Goal: Information Seeking & Learning: Learn about a topic

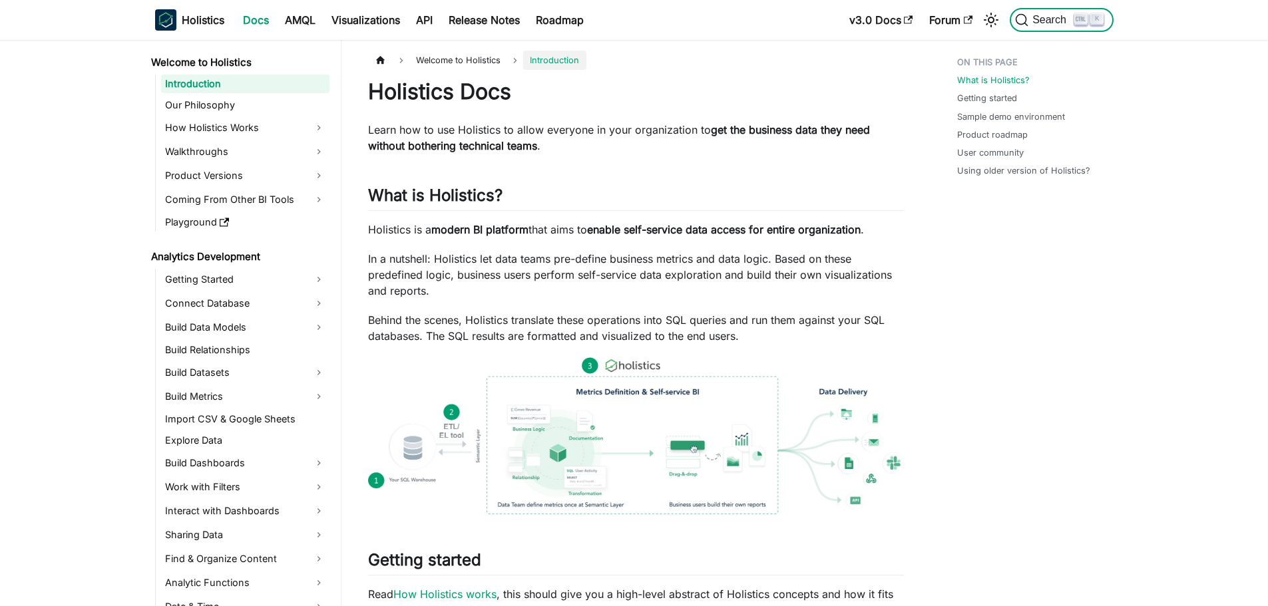
click at [1027, 21] on icon "Search (Ctrl+K)" at bounding box center [1021, 19] width 13 height 13
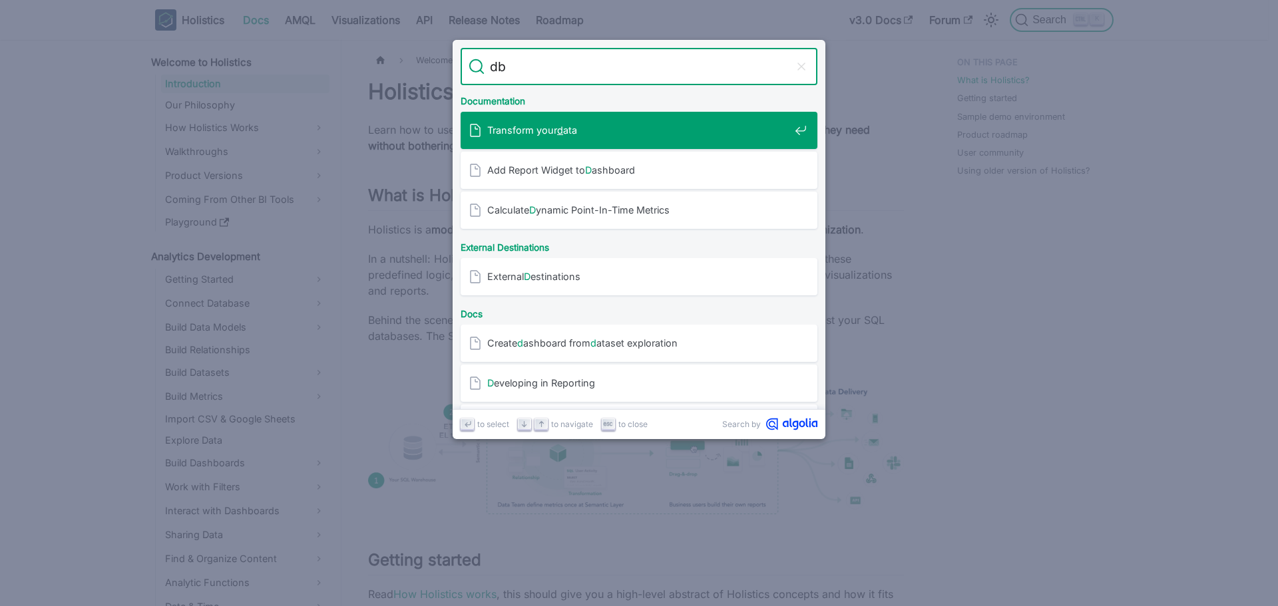
type input "dbt"
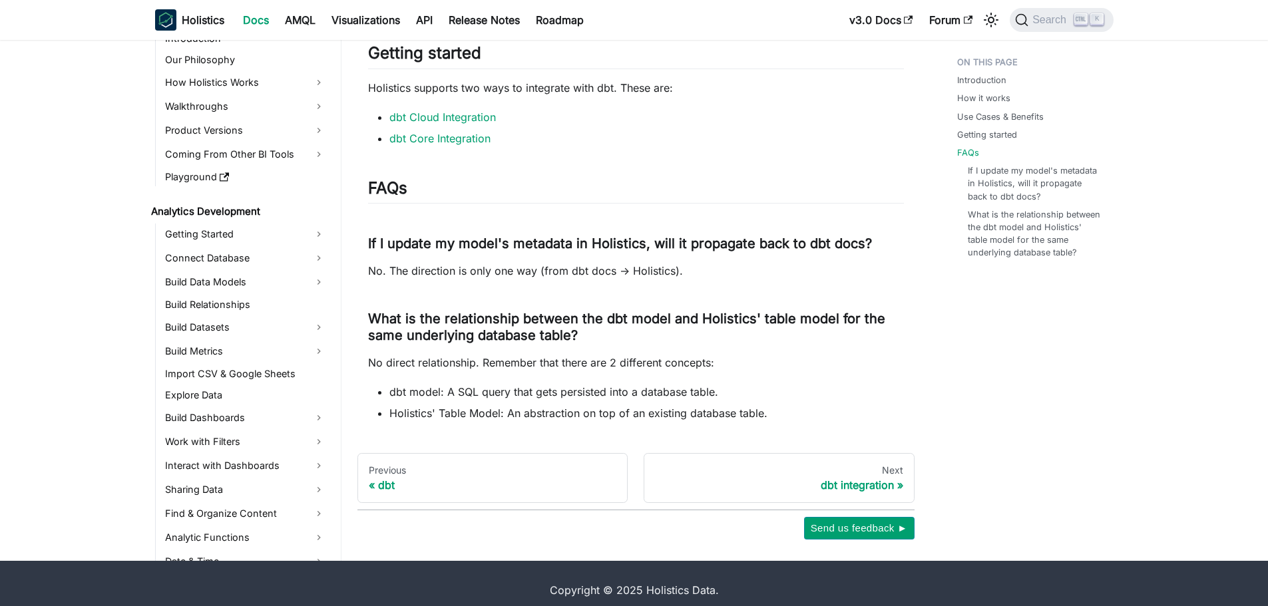
scroll to position [1292, 0]
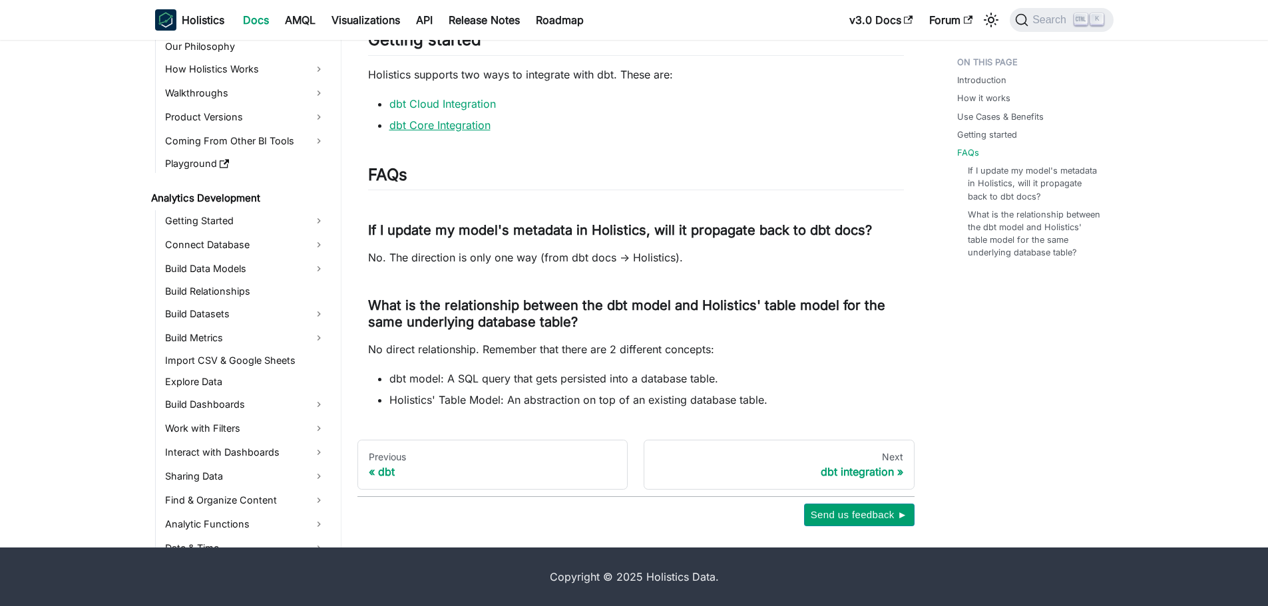
click at [448, 126] on link "dbt Core Integration" at bounding box center [439, 124] width 101 height 13
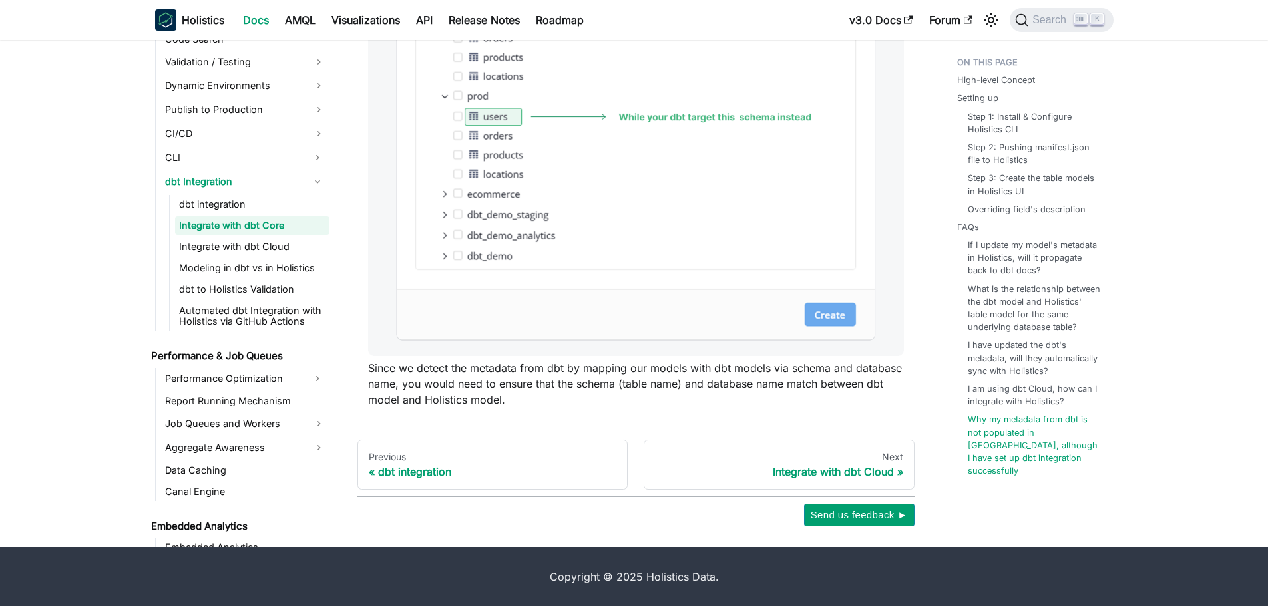
scroll to position [1080, 0]
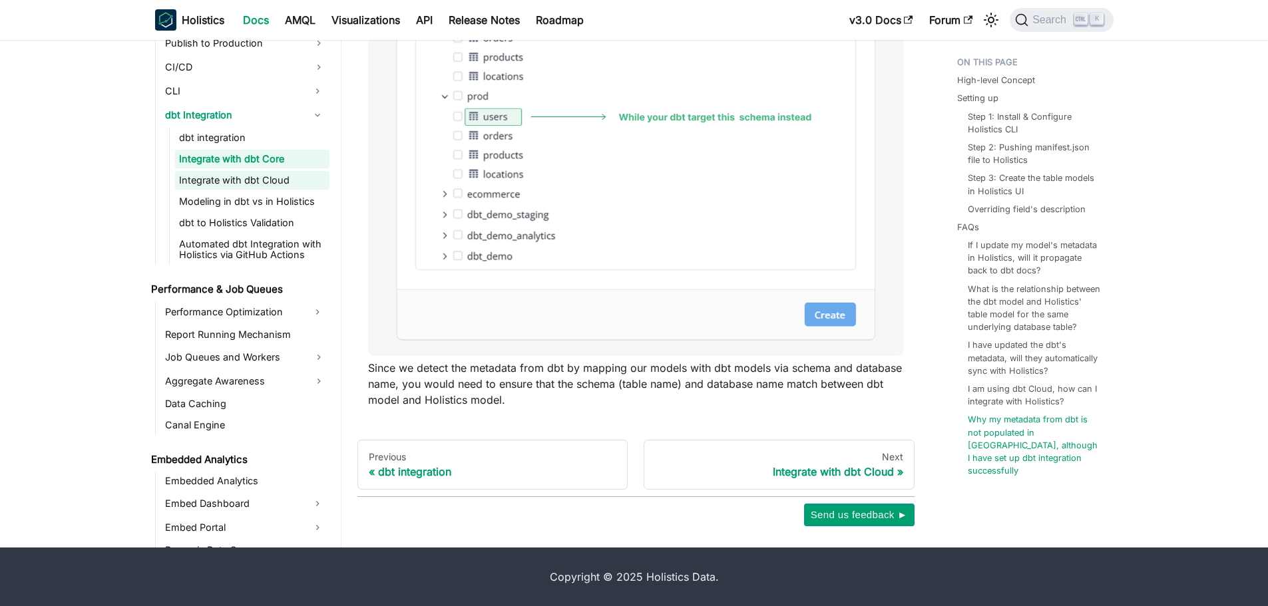
click at [230, 186] on link "Integrate with dbt Cloud" at bounding box center [252, 180] width 154 height 19
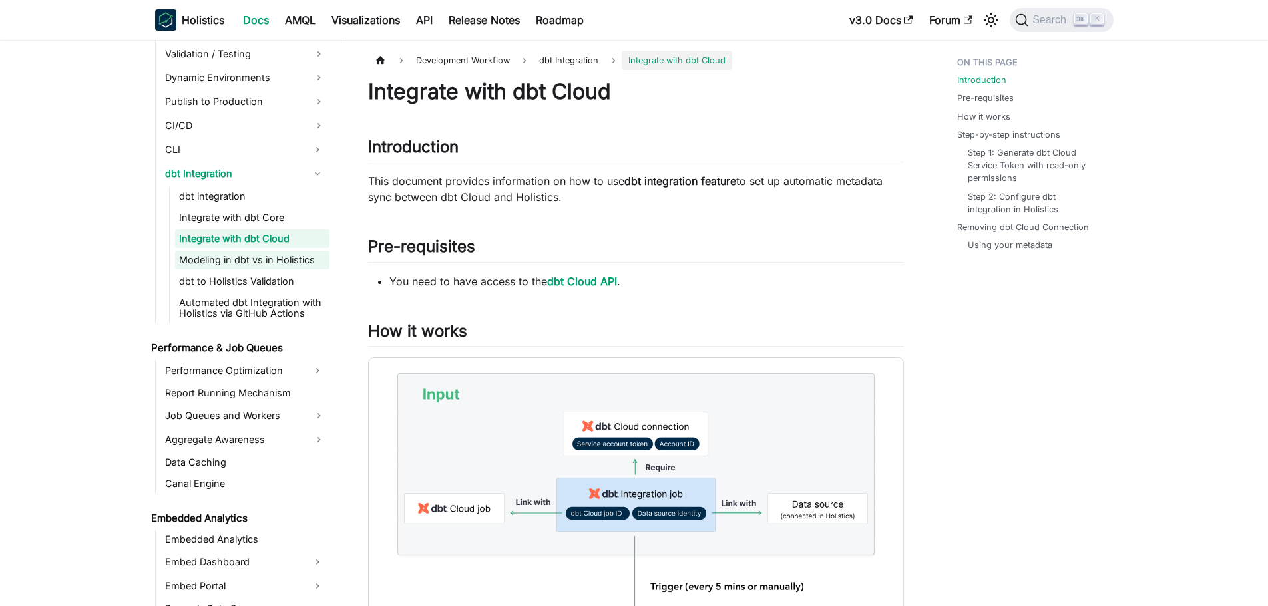
click at [251, 264] on link "Modeling in dbt vs in Holistics" at bounding box center [252, 260] width 154 height 19
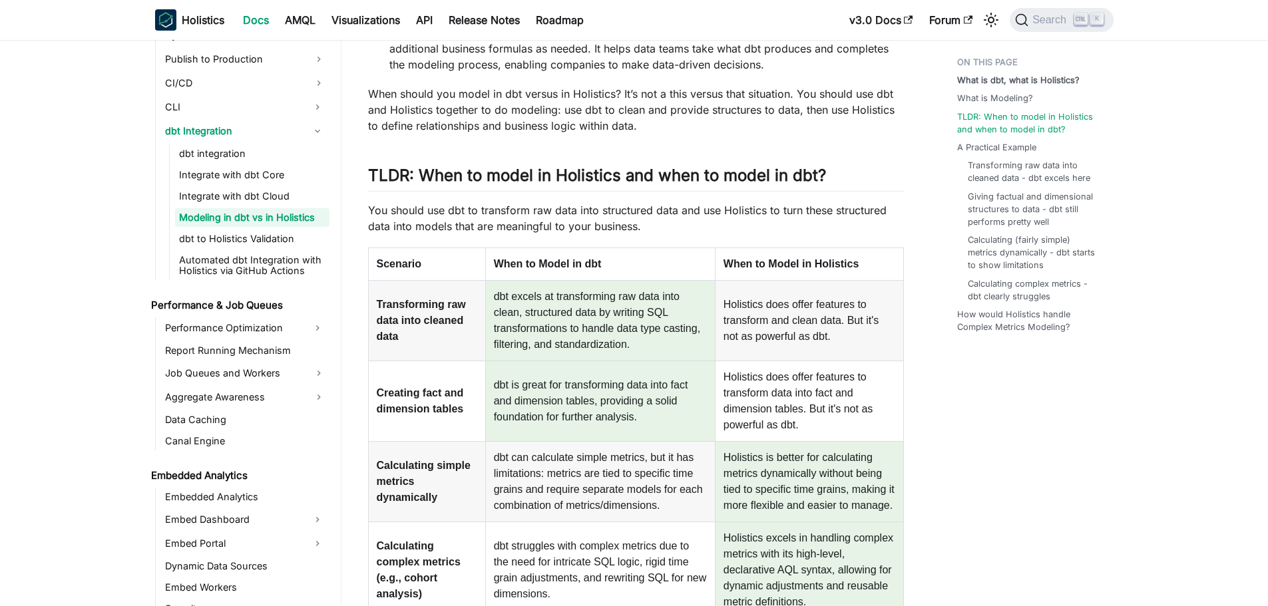
scroll to position [1147, 0]
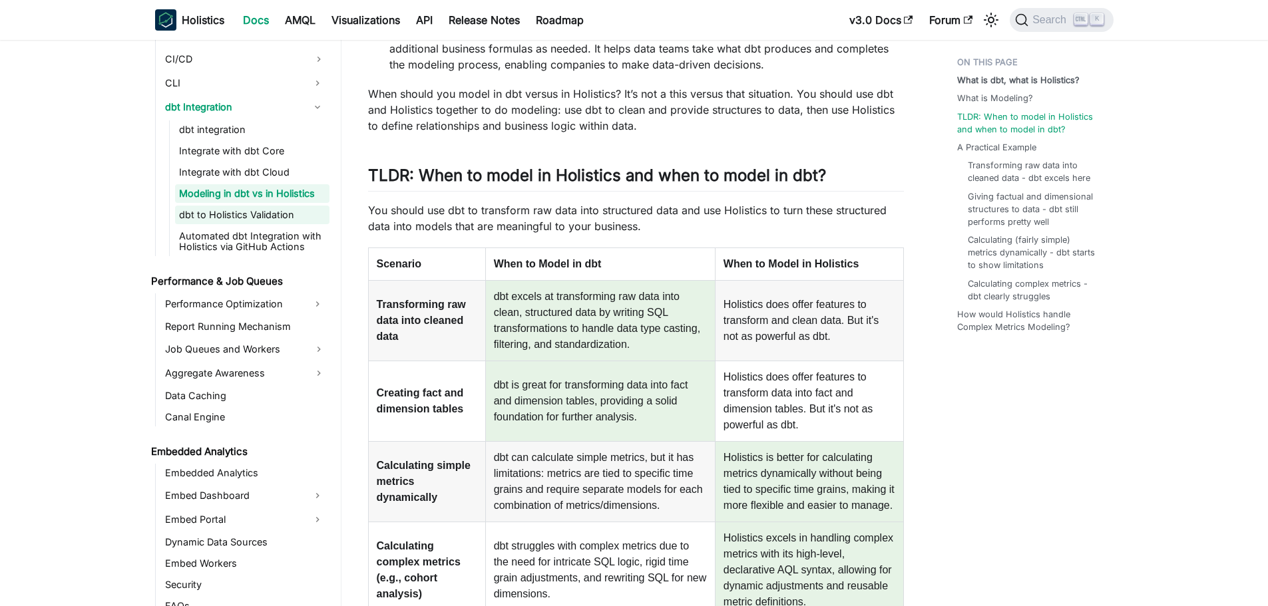
click at [270, 220] on link "dbt to Holistics Validation" at bounding box center [252, 215] width 154 height 19
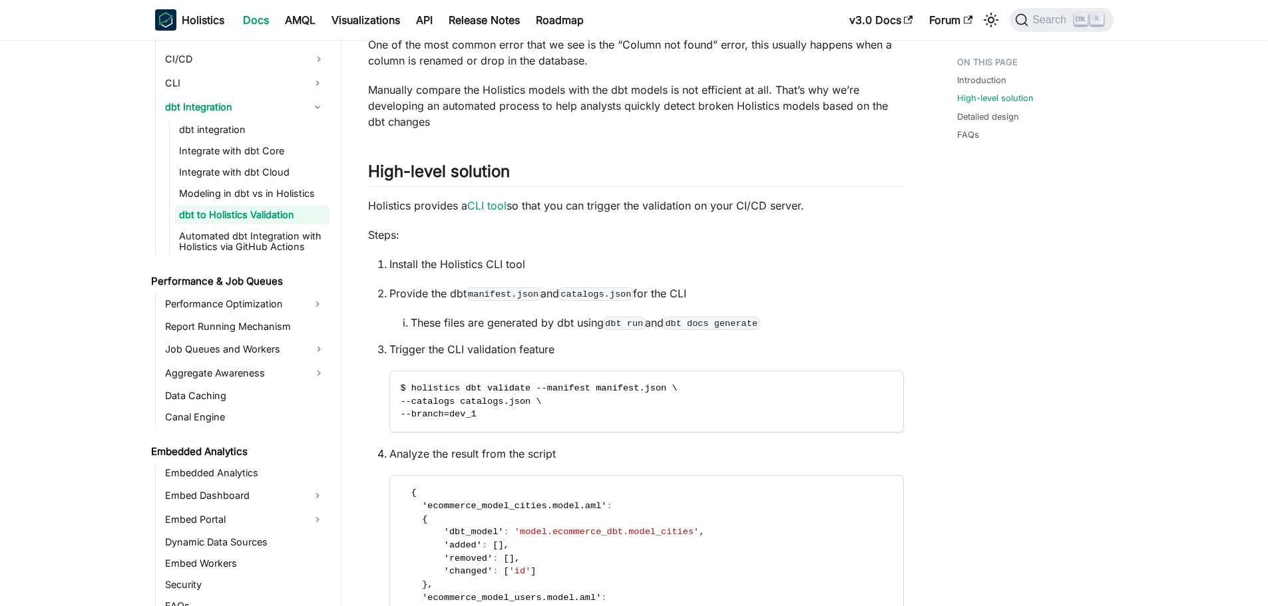
scroll to position [1214, 0]
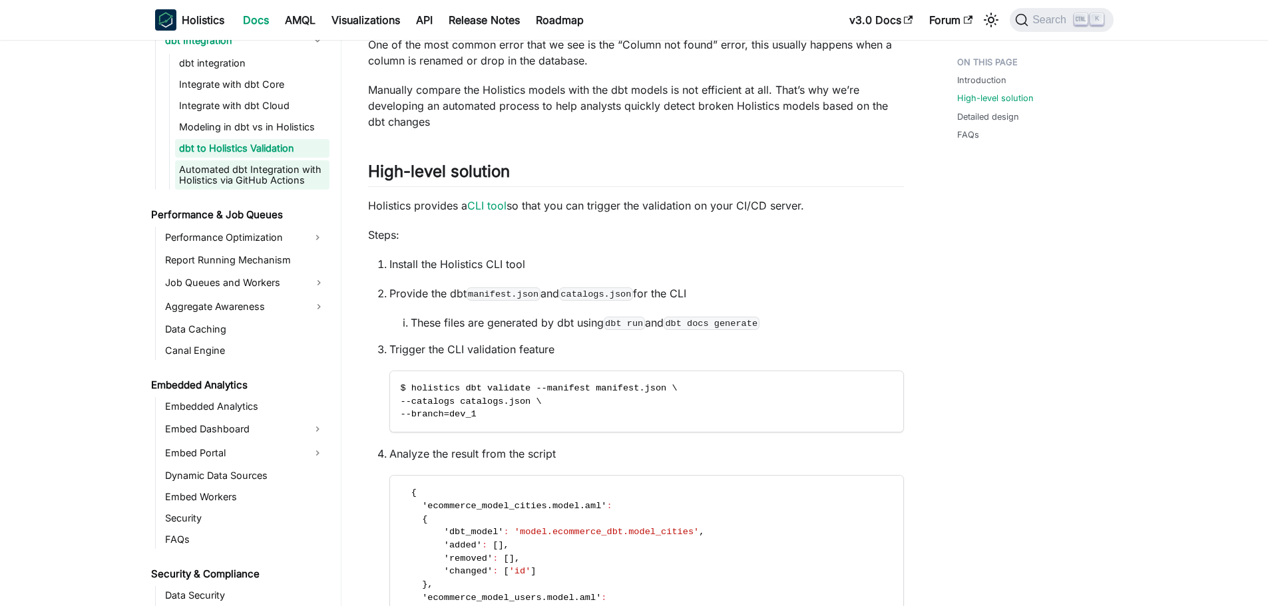
click at [225, 178] on link "Automated dbt Integration with Holistics via GitHub Actions" at bounding box center [252, 174] width 154 height 29
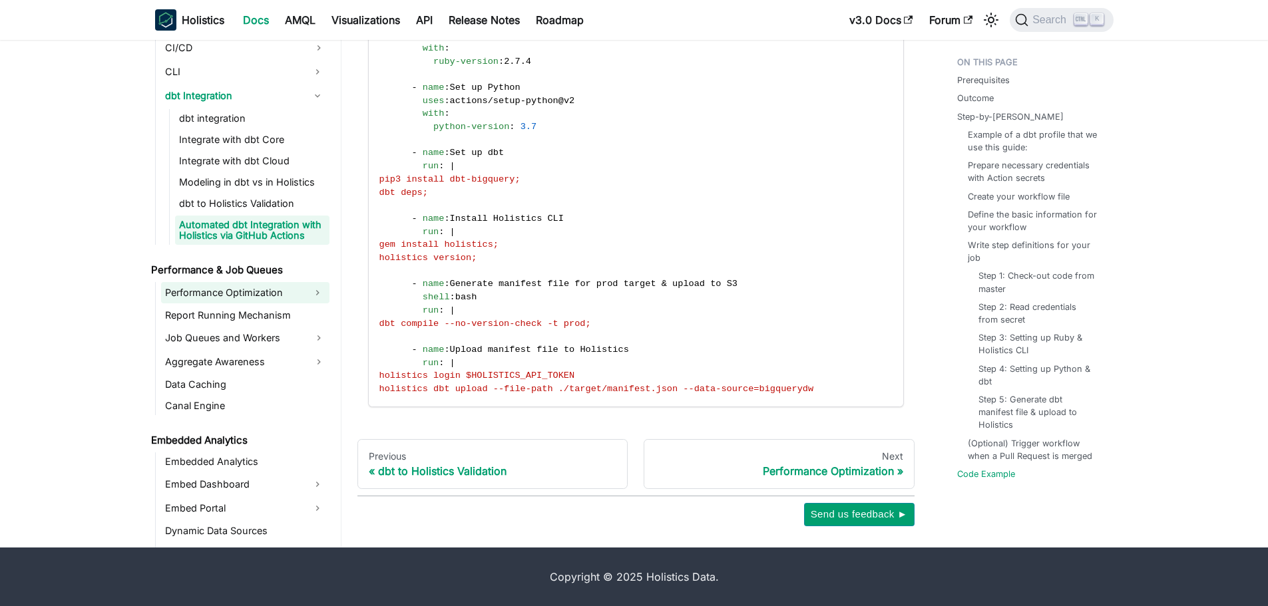
scroll to position [1214, 0]
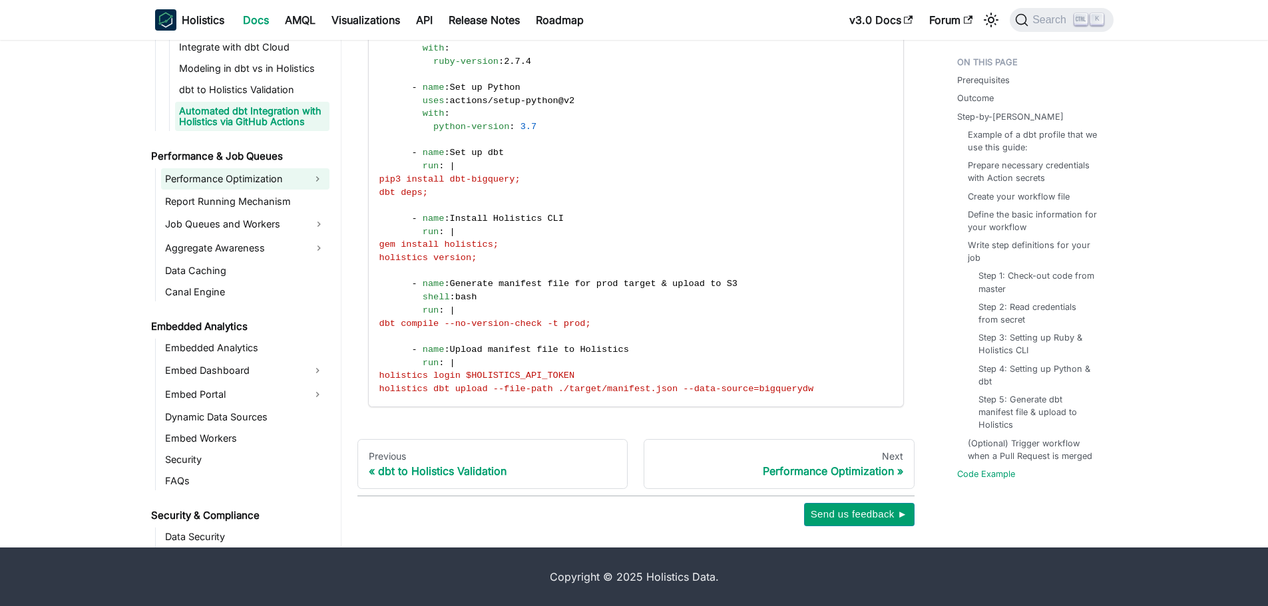
click at [236, 173] on link "Performance Optimization" at bounding box center [233, 178] width 144 height 21
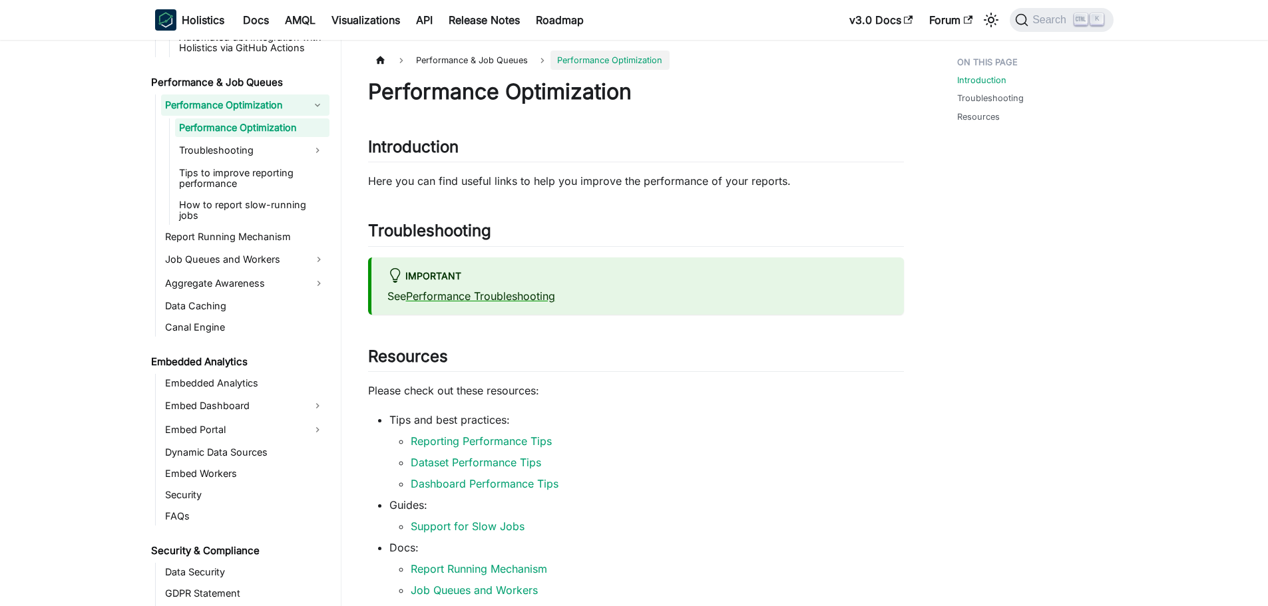
scroll to position [1347, 0]
click at [236, 154] on link "Troubleshooting" at bounding box center [240, 149] width 130 height 21
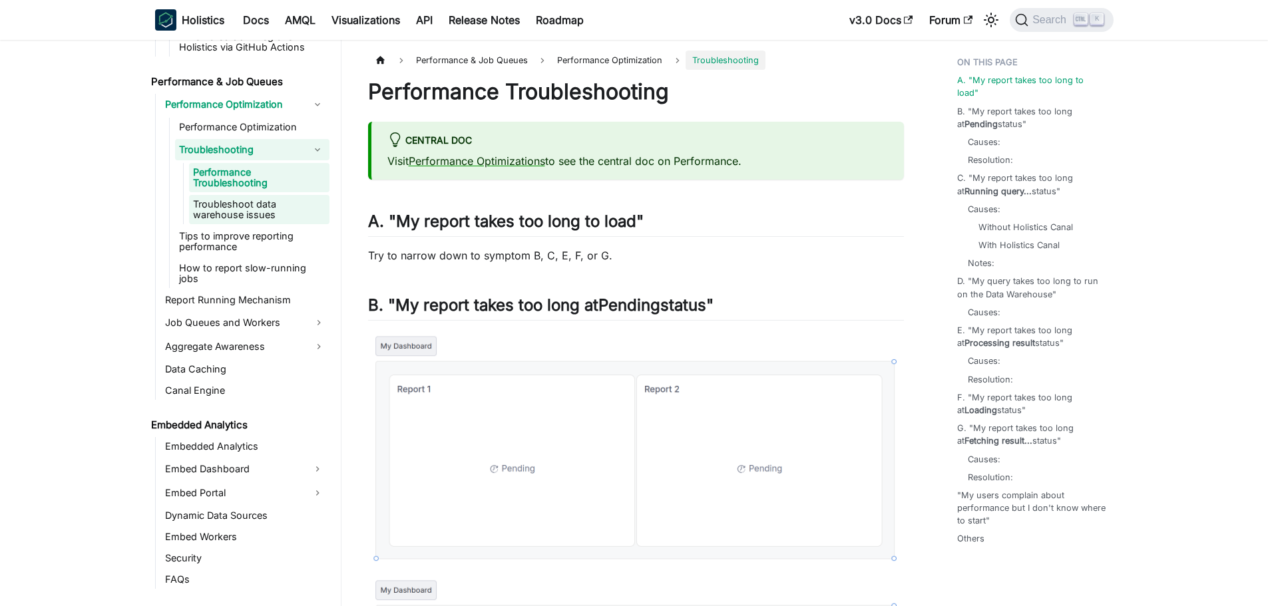
click at [264, 200] on link "Troubleshoot data warehouse issues" at bounding box center [259, 209] width 140 height 29
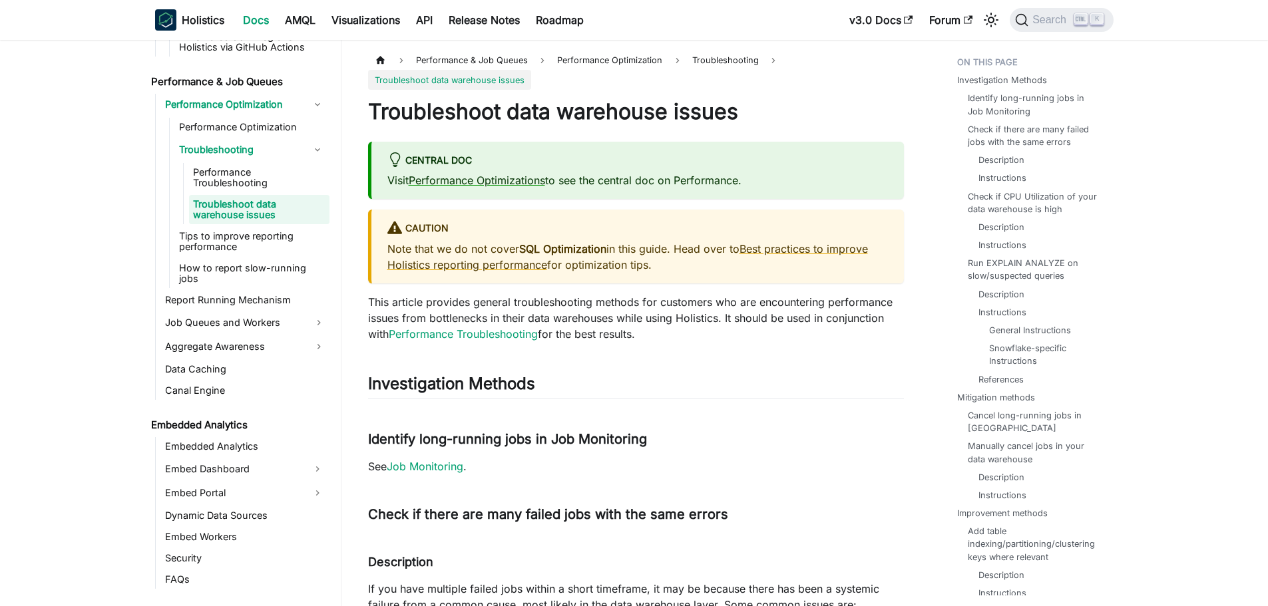
click at [261, 225] on ul "Performance Optimization Troubleshooting Performance Troubleshooting Troublesho…" at bounding box center [249, 203] width 160 height 170
click at [262, 230] on link "Tips to improve reporting performance" at bounding box center [252, 241] width 154 height 29
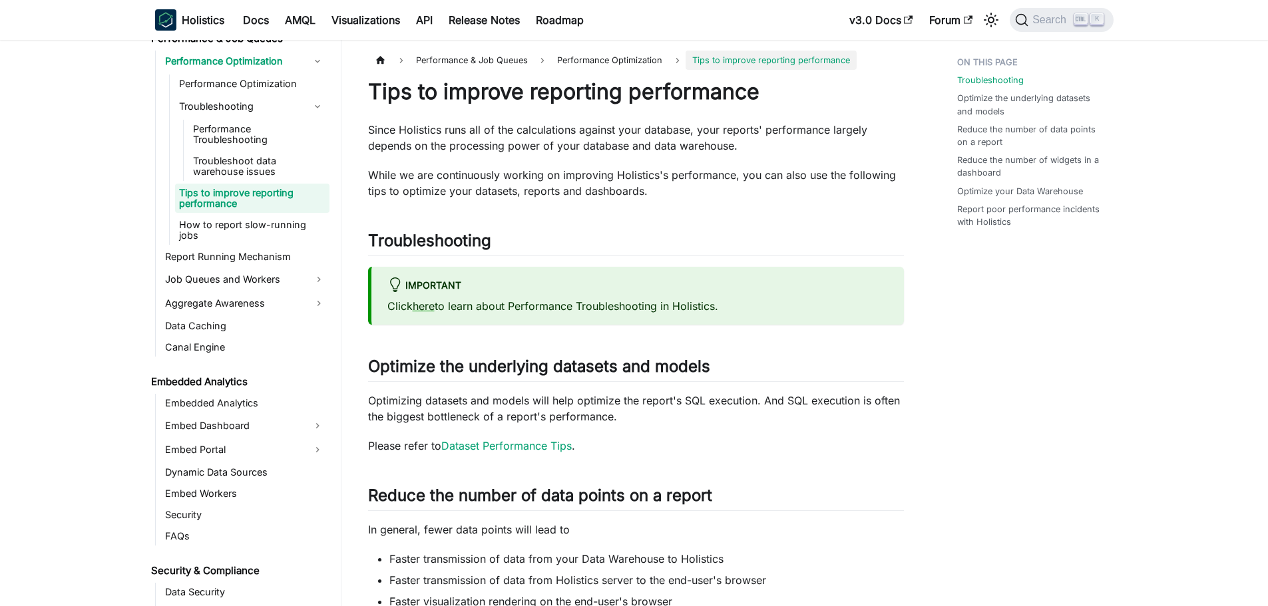
scroll to position [1413, 0]
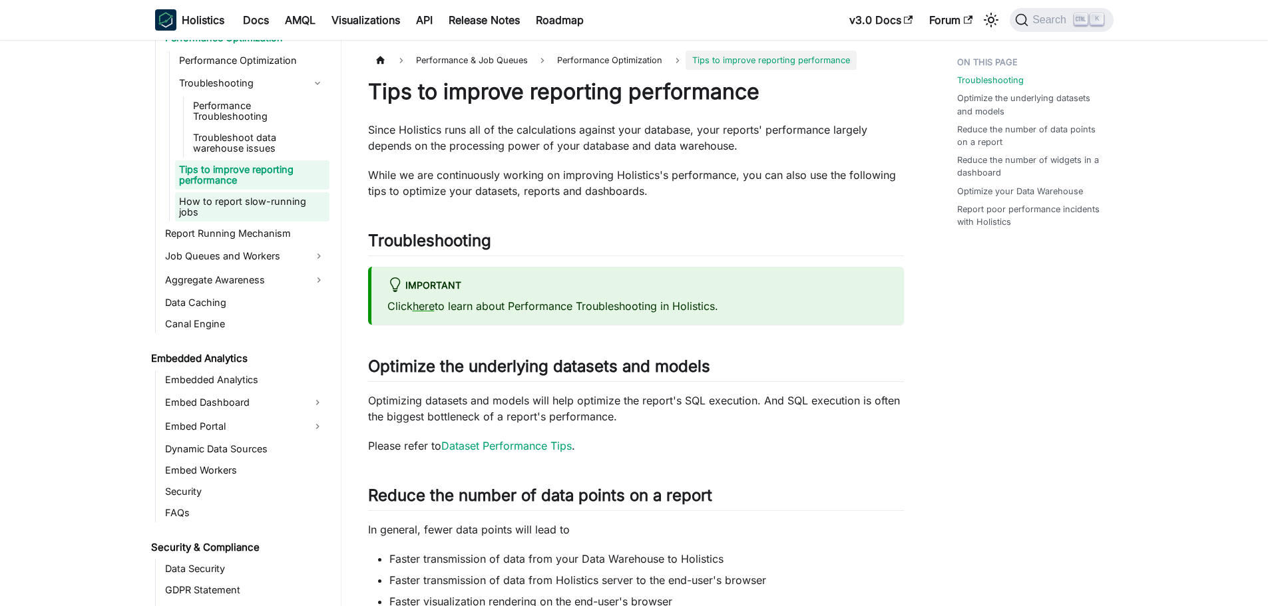
click at [261, 202] on link "How to report slow-running jobs" at bounding box center [252, 206] width 154 height 29
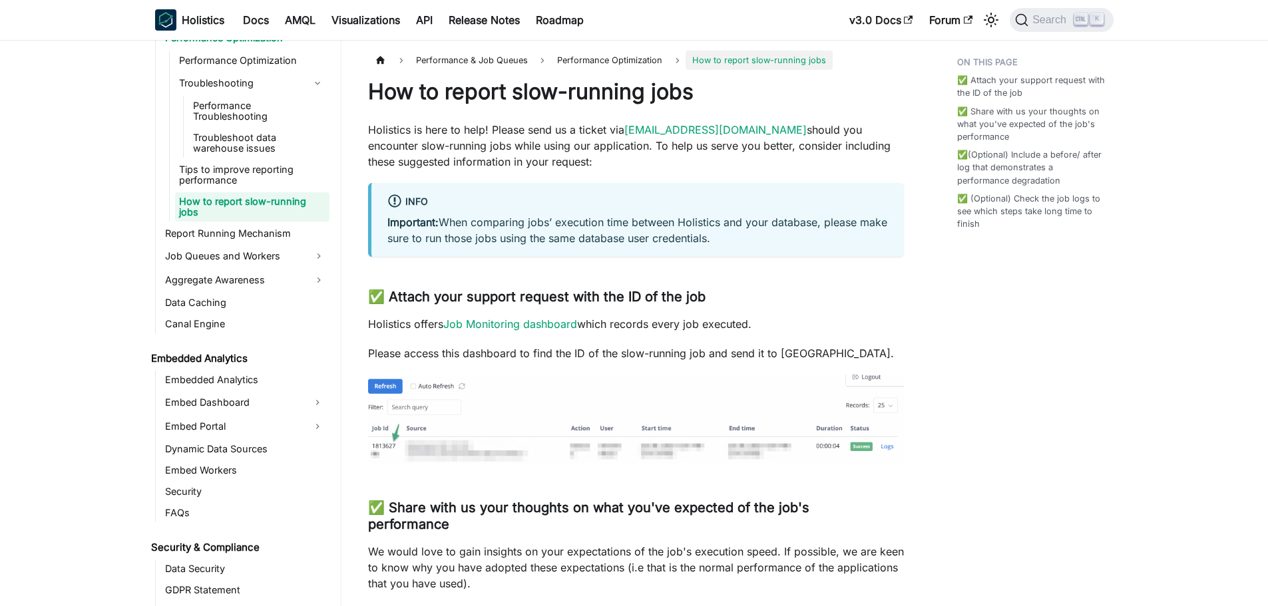
scroll to position [1480, 0]
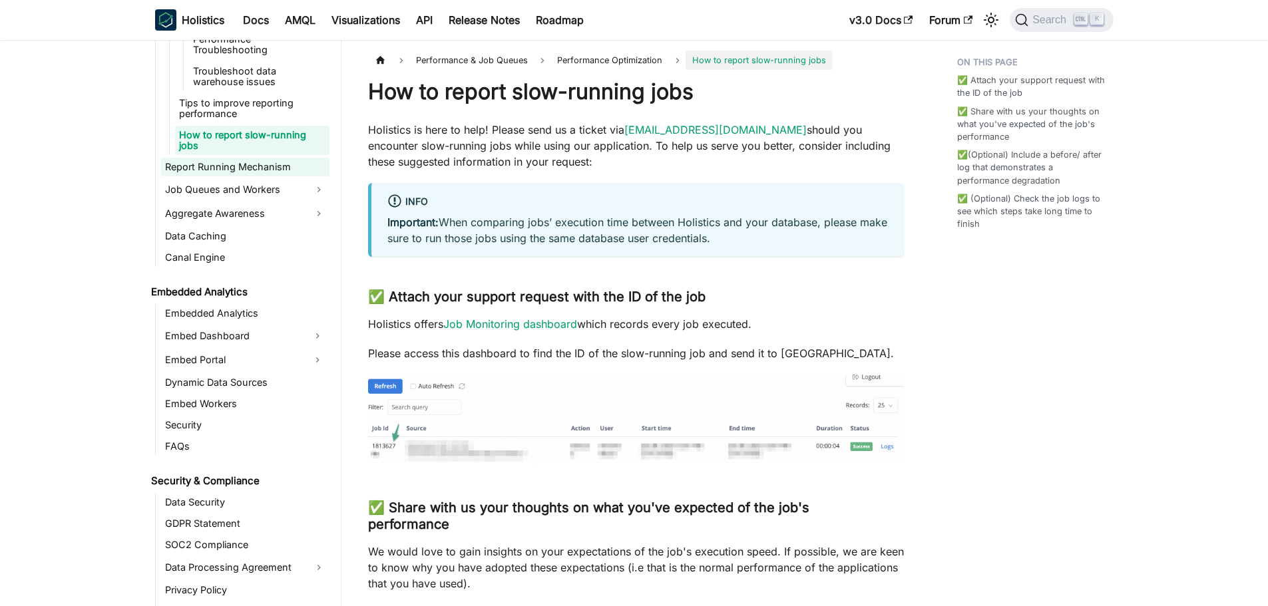
click at [228, 162] on link "Report Running Mechanism" at bounding box center [245, 167] width 168 height 19
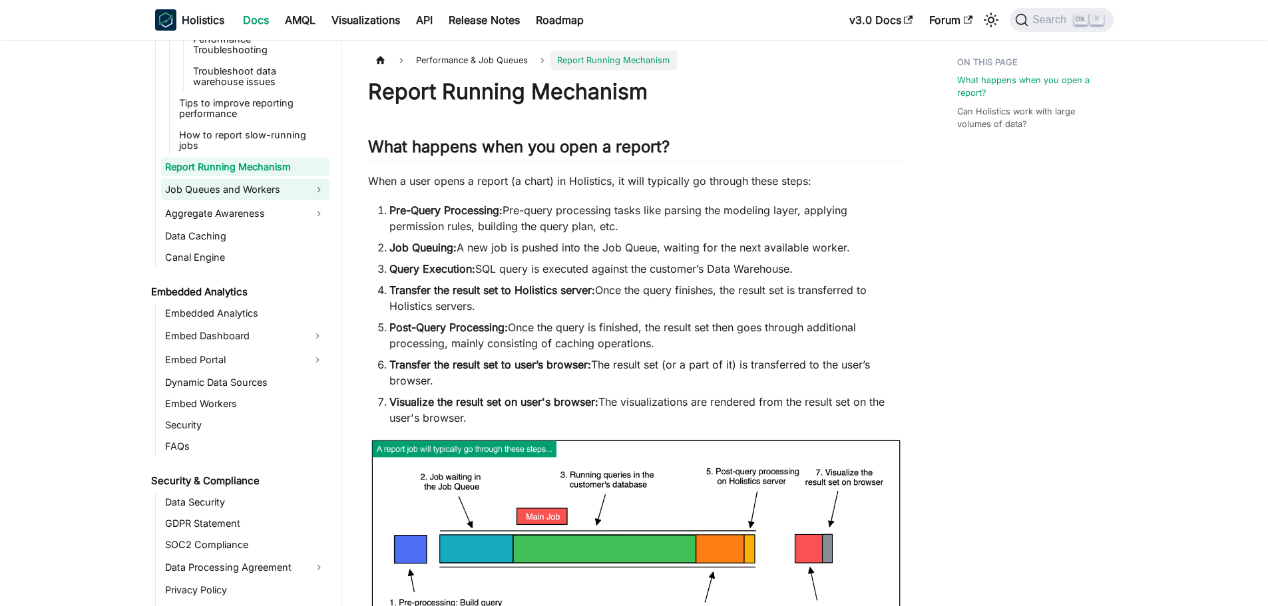
click at [228, 179] on link "Job Queues and Workers" at bounding box center [245, 189] width 168 height 21
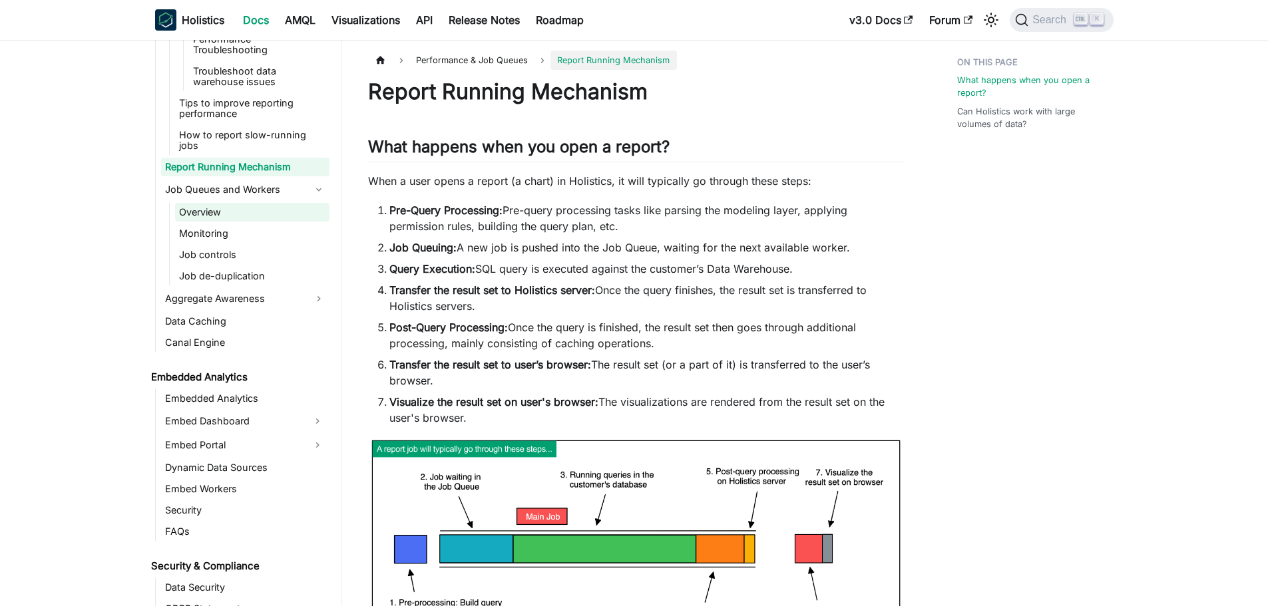
click at [247, 203] on link "Overview" at bounding box center [252, 212] width 154 height 19
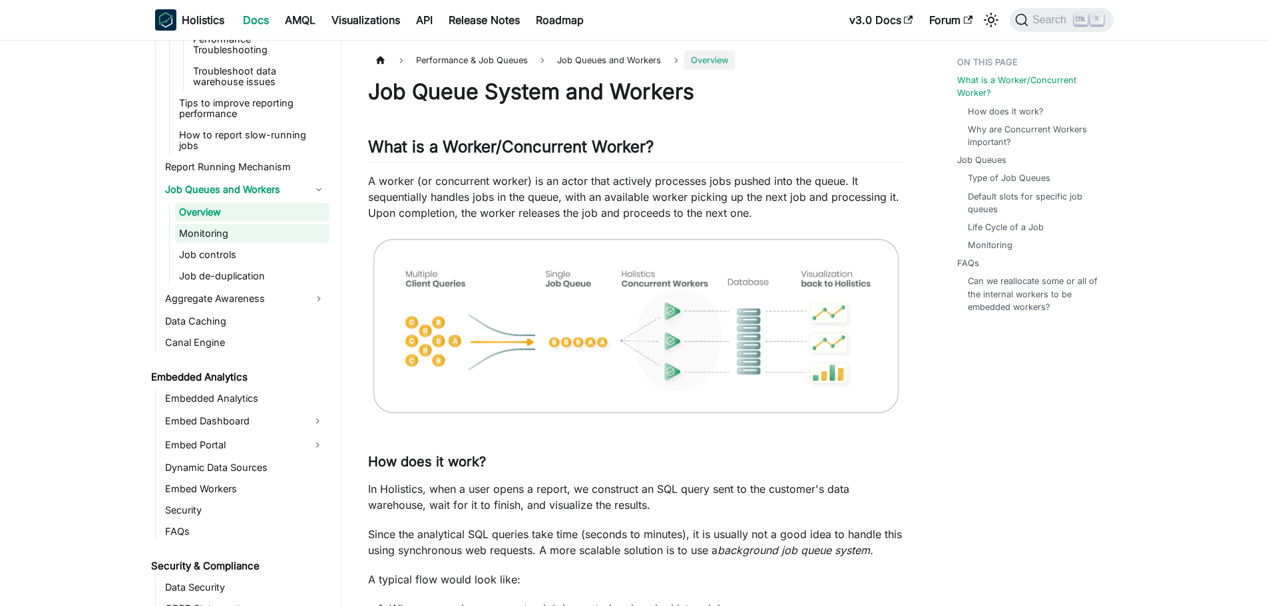
click at [248, 224] on link "Monitoring" at bounding box center [252, 233] width 154 height 19
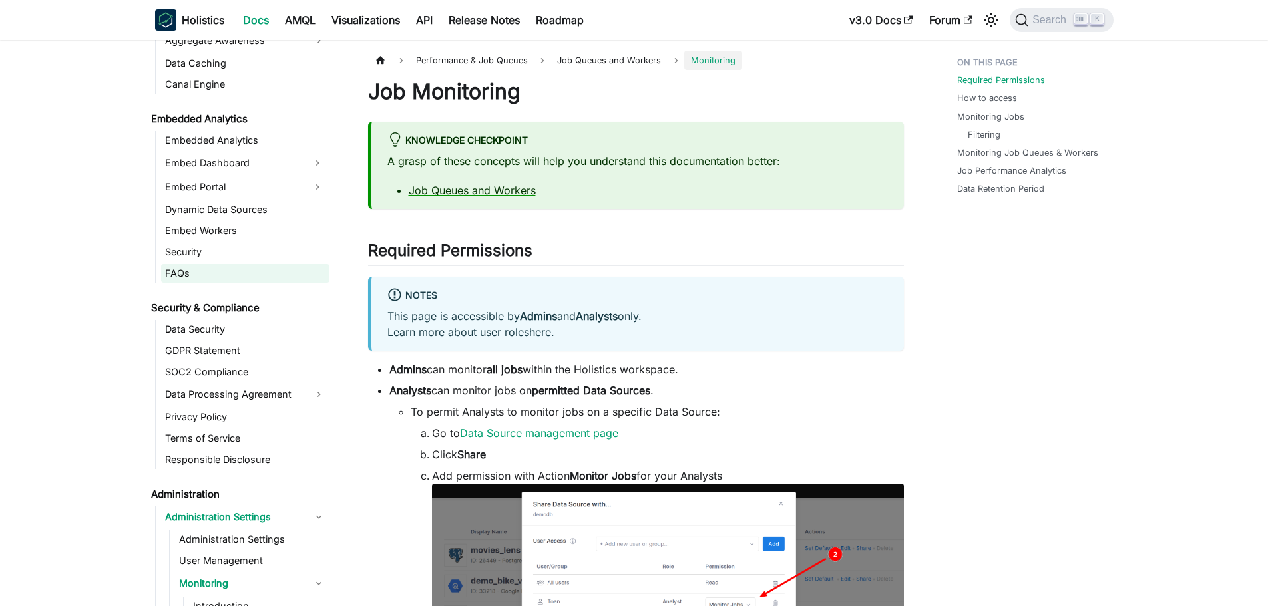
click at [250, 240] on ul "Embedded Analytics Embed Dashboard Embed Portal Dynamic Data Sources Embed Work…" at bounding box center [242, 207] width 174 height 152
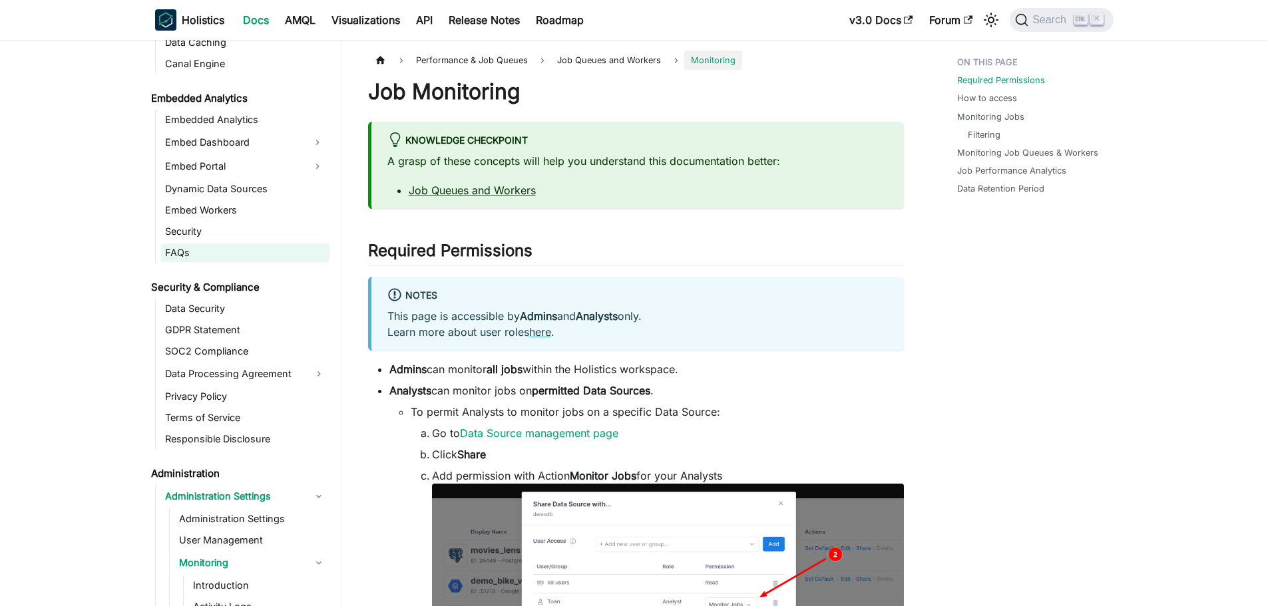
scroll to position [1762, 0]
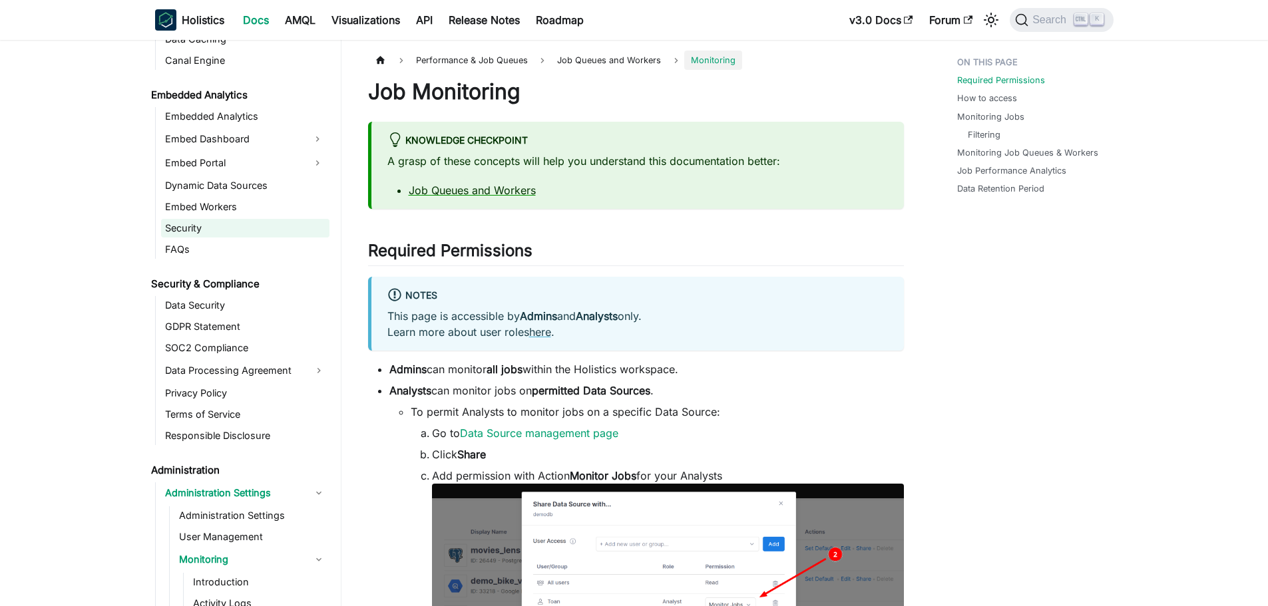
click at [241, 219] on link "Security" at bounding box center [245, 228] width 168 height 19
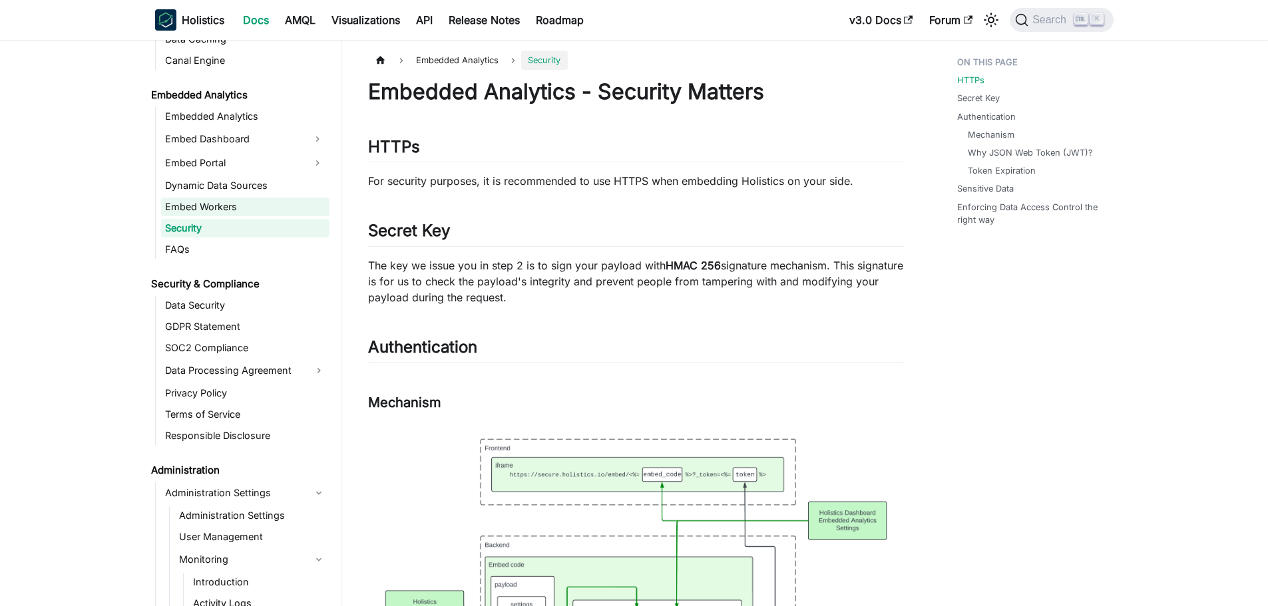
click at [236, 198] on link "Embed Workers" at bounding box center [245, 207] width 168 height 19
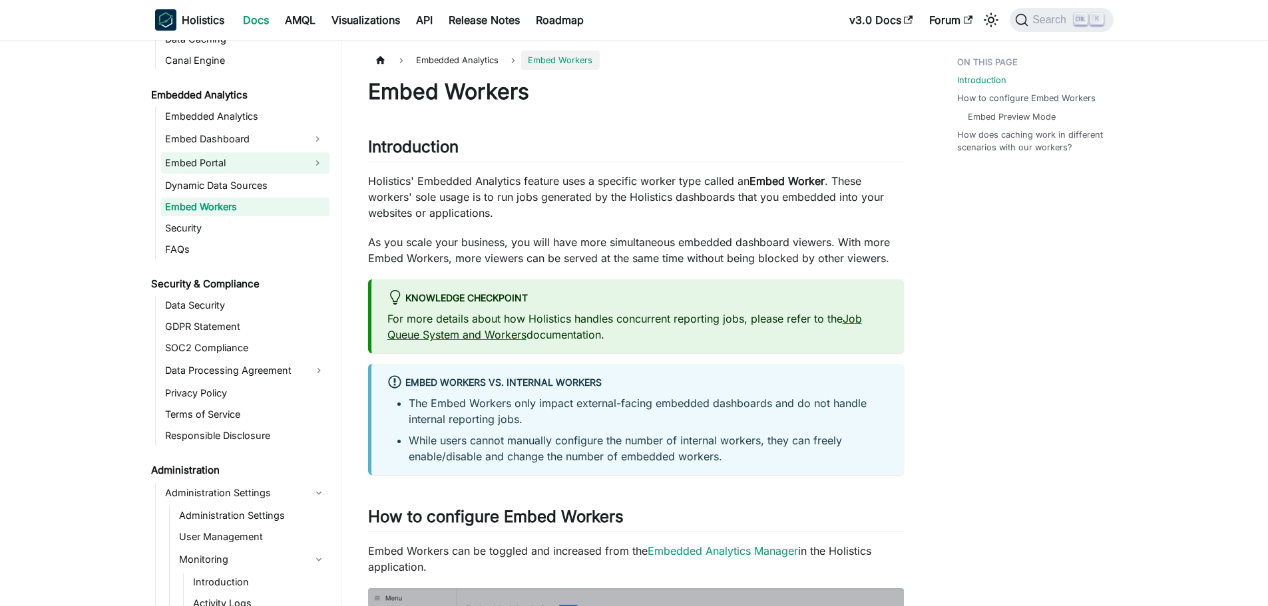
click at [228, 161] on link "Embed Portal" at bounding box center [233, 162] width 144 height 21
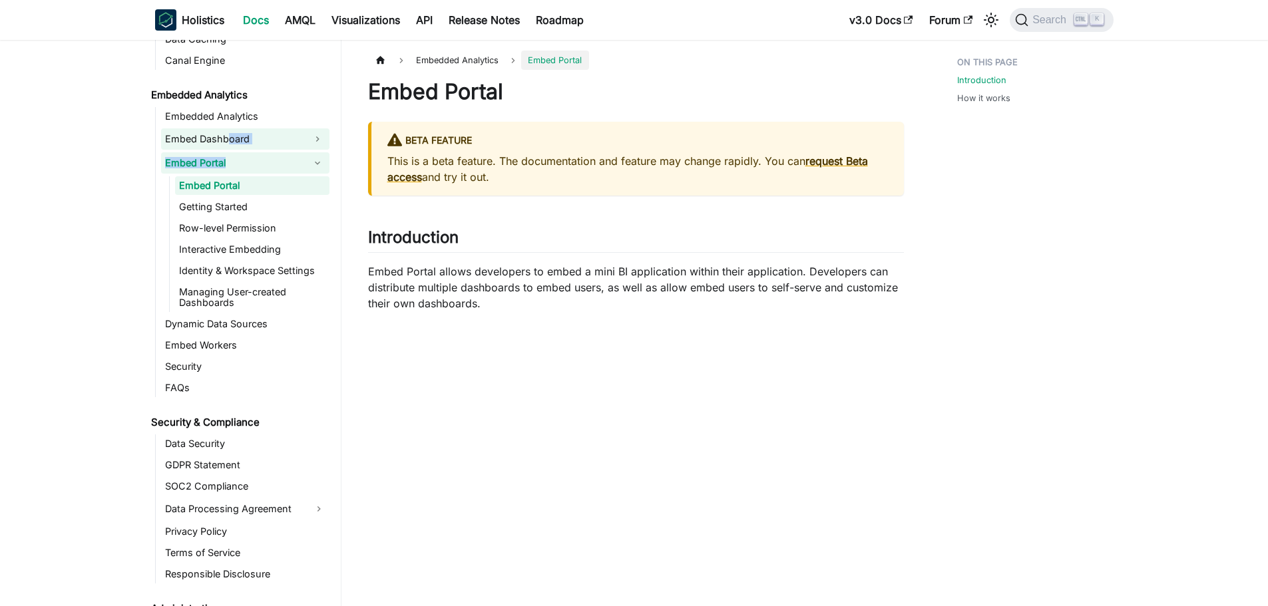
click at [230, 138] on ul "Embedded Analytics Embed Dashboard Embed Portal Embed Portal Getting Started Ro…" at bounding box center [242, 252] width 174 height 290
click at [230, 131] on link "Embed Dashboard" at bounding box center [233, 138] width 144 height 21
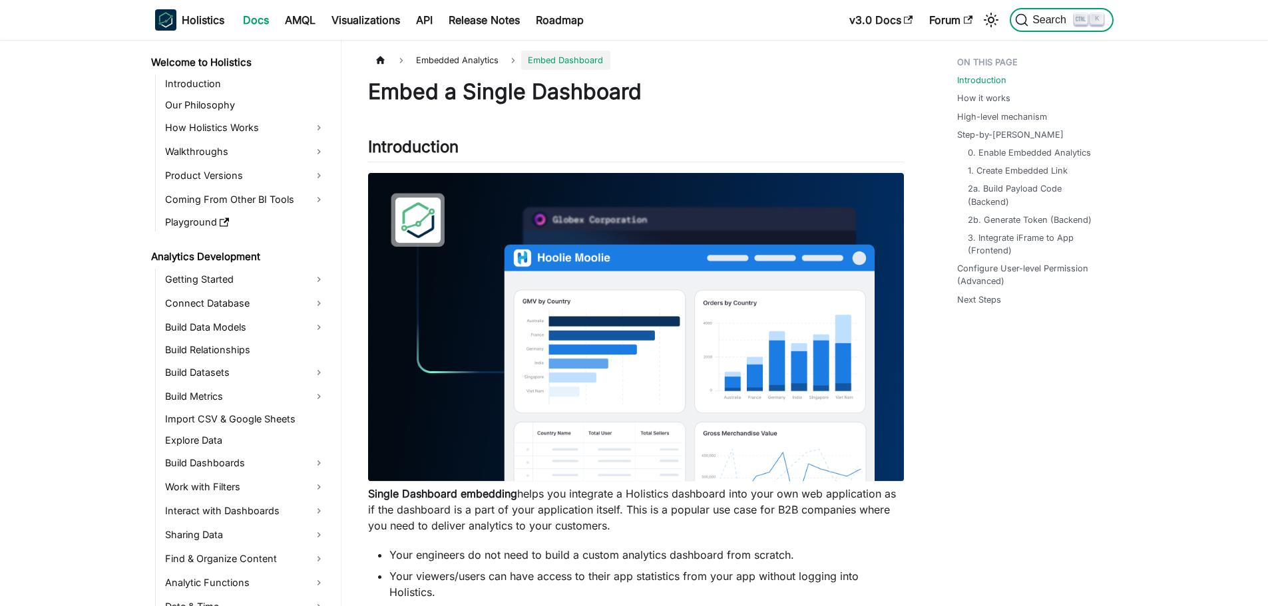
click at [1038, 22] on span "Search" at bounding box center [1052, 20] width 46 height 12
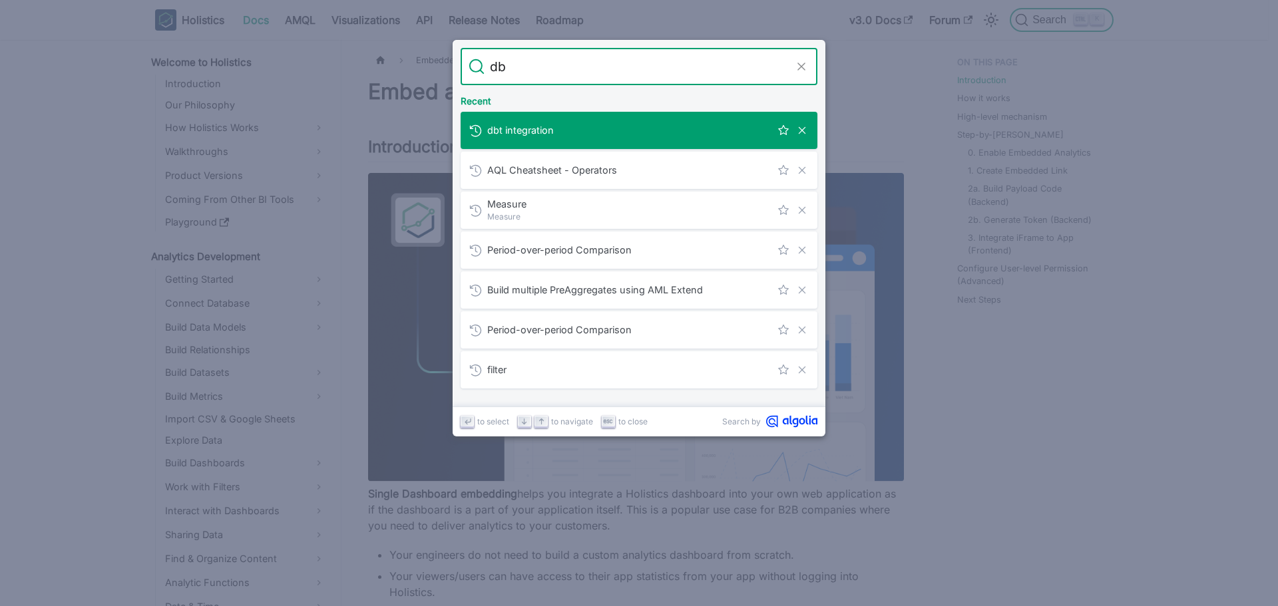
type input "dbt"
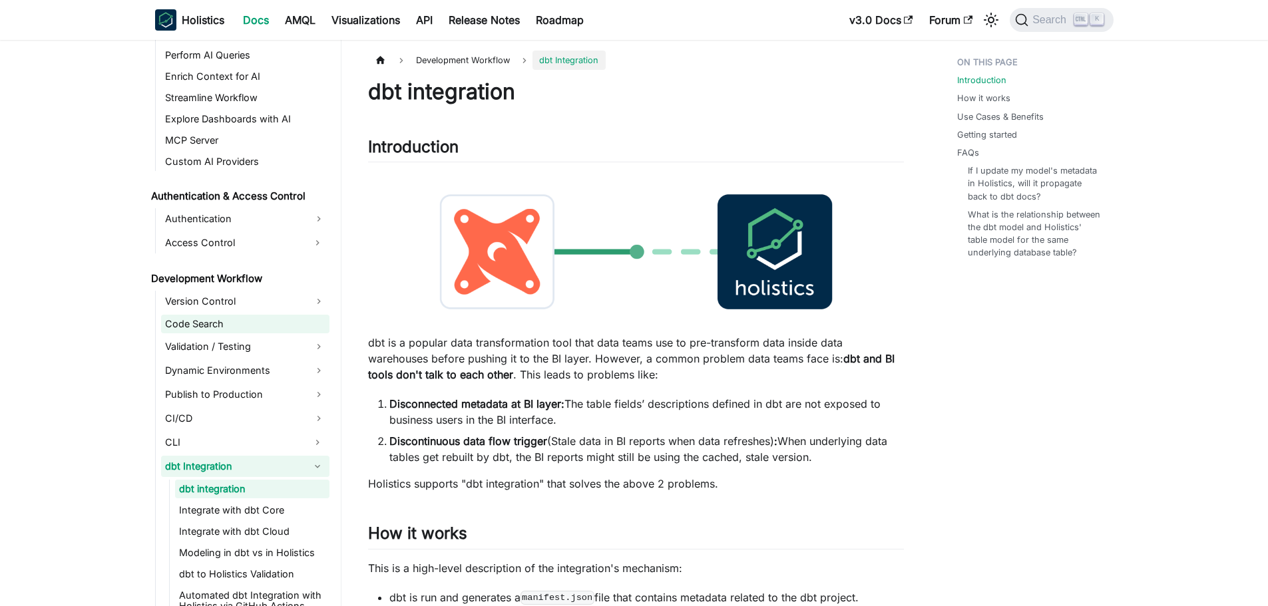
scroll to position [793, 0]
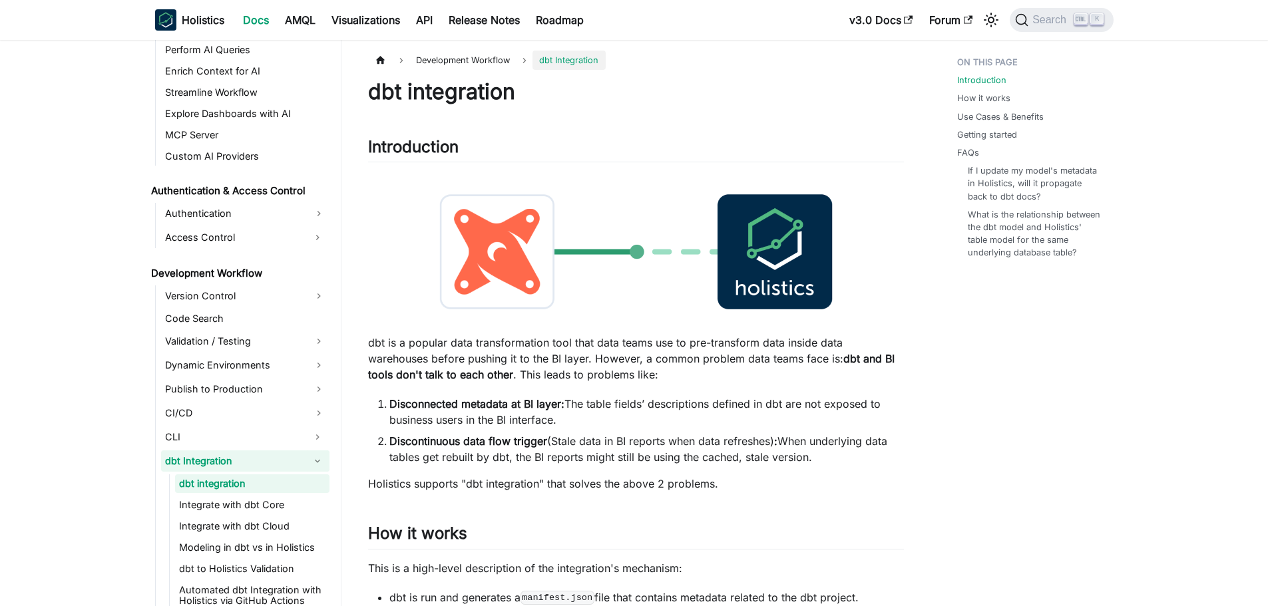
click at [322, 461] on button "Collapse sidebar category 'dbt Integration'" at bounding box center [318, 461] width 24 height 21
